Goal: Task Accomplishment & Management: Manage account settings

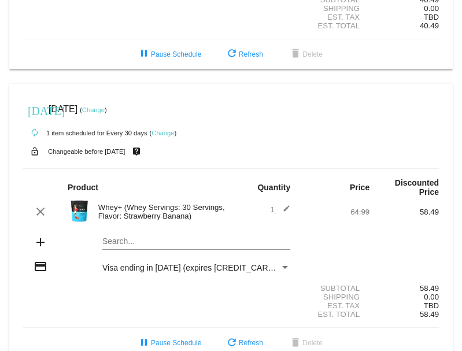
scroll to position [213, 0]
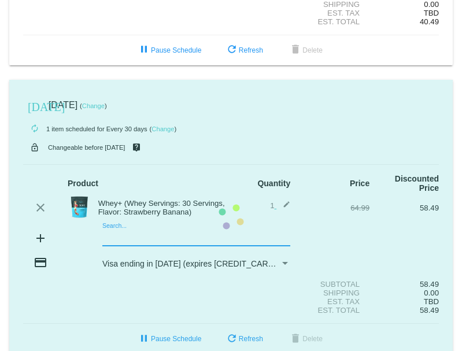
click at [116, 228] on mat-card "[DATE] [DATE] ( Change ) autorenew 1 item scheduled for Every 30 days ( Change …" at bounding box center [230, 217] width 443 height 275
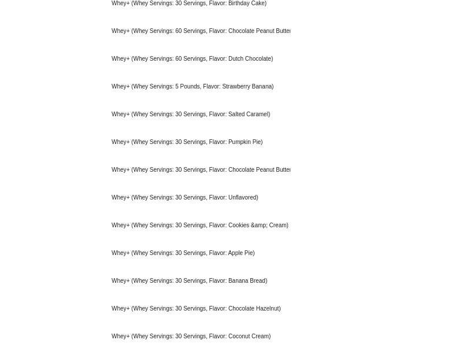
scroll to position [672, 0]
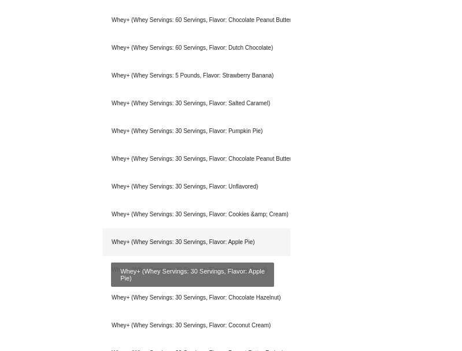
type input "whey"
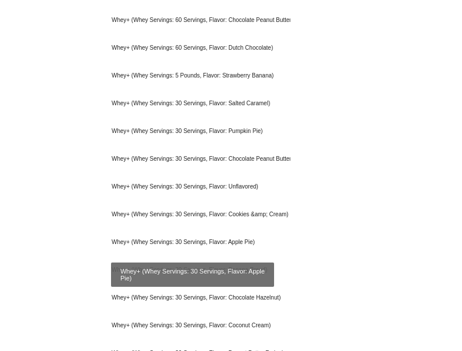
click at [165, 232] on div "Whey+ (Whey Servings: 30 Servings, Flavor: Apple Pie)" at bounding box center [196, 242] width 188 height 28
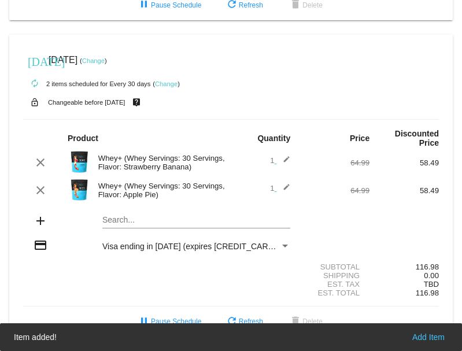
scroll to position [243, 0]
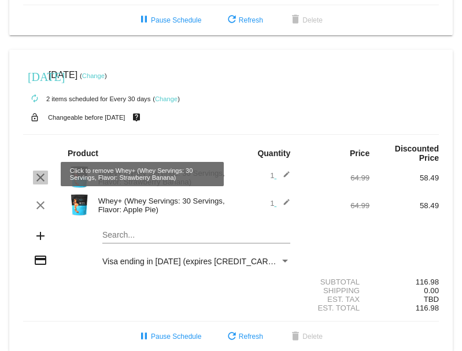
click at [40, 174] on mat-icon "clear" at bounding box center [41, 178] width 14 height 14
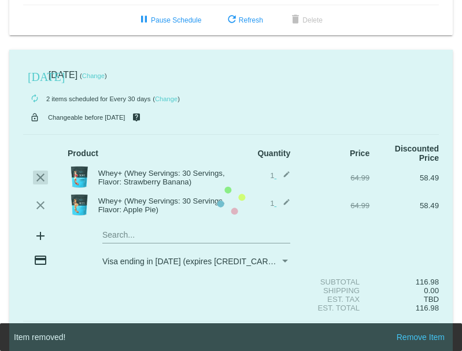
scroll to position [223, 0]
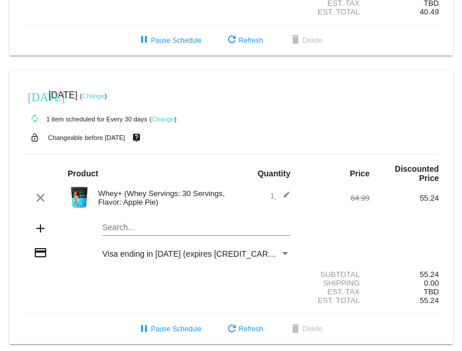
click at [105, 95] on link "Change" at bounding box center [93, 95] width 23 height 7
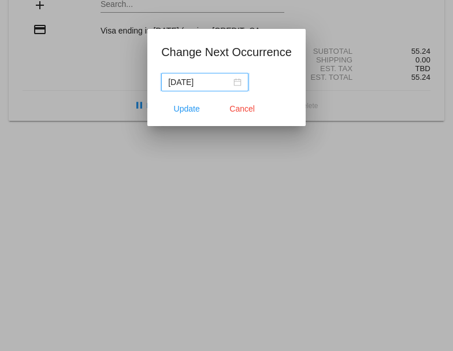
click at [236, 85] on div "[DATE]" at bounding box center [204, 82] width 73 height 13
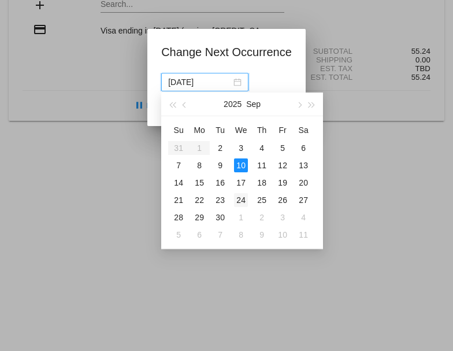
click at [239, 202] on div "24" at bounding box center [241, 200] width 14 height 14
type input "[DATE]"
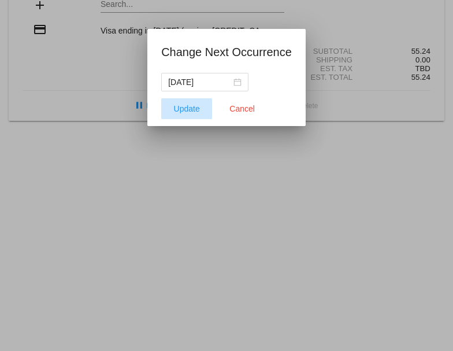
click at [182, 108] on span "Update" at bounding box center [187, 108] width 26 height 9
